Goal: Task Accomplishment & Management: Manage account settings

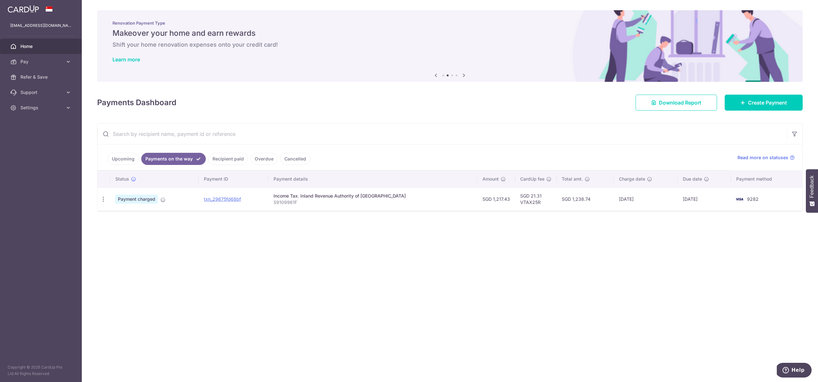
click at [116, 155] on link "Upcoming" at bounding box center [123, 159] width 31 height 12
click at [123, 157] on link "Upcoming" at bounding box center [128, 159] width 40 height 12
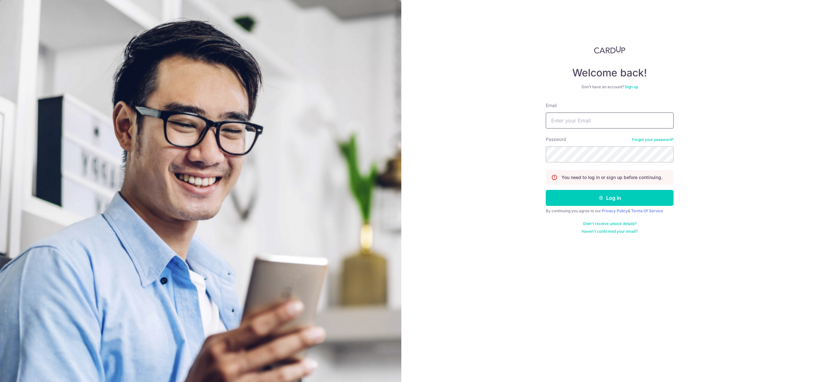
click at [565, 120] on input "Email" at bounding box center [609, 120] width 128 height 16
type input "[EMAIL_ADDRESS][DOMAIN_NAME]"
click at [545, 190] on button "Log in" at bounding box center [609, 198] width 128 height 16
